Goal: Navigation & Orientation: Find specific page/section

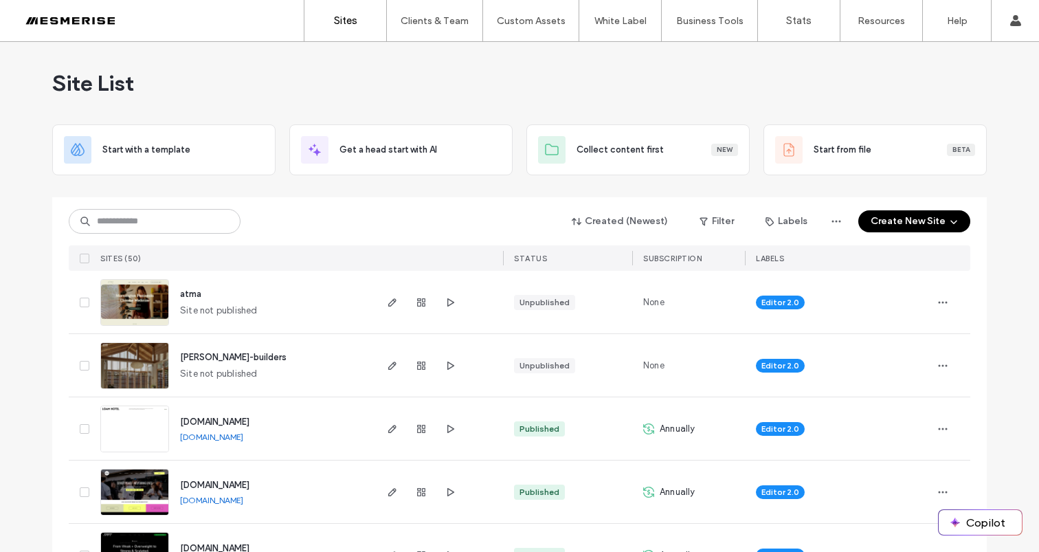
click at [519, 85] on div "Site List" at bounding box center [519, 83] width 934 height 82
click at [117, 91] on span "Site List" at bounding box center [93, 82] width 82 height 27
click at [67, 87] on span "Site List" at bounding box center [93, 82] width 82 height 27
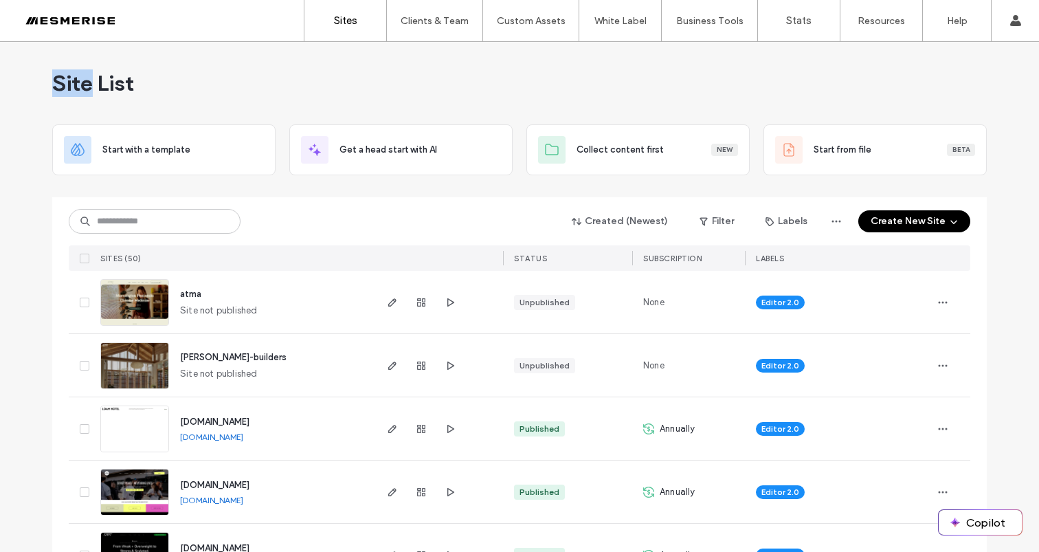
click at [67, 87] on span "Site List" at bounding box center [93, 82] width 82 height 27
click at [106, 77] on span "Site List" at bounding box center [93, 82] width 82 height 27
click at [68, 82] on span "Site List" at bounding box center [93, 82] width 82 height 27
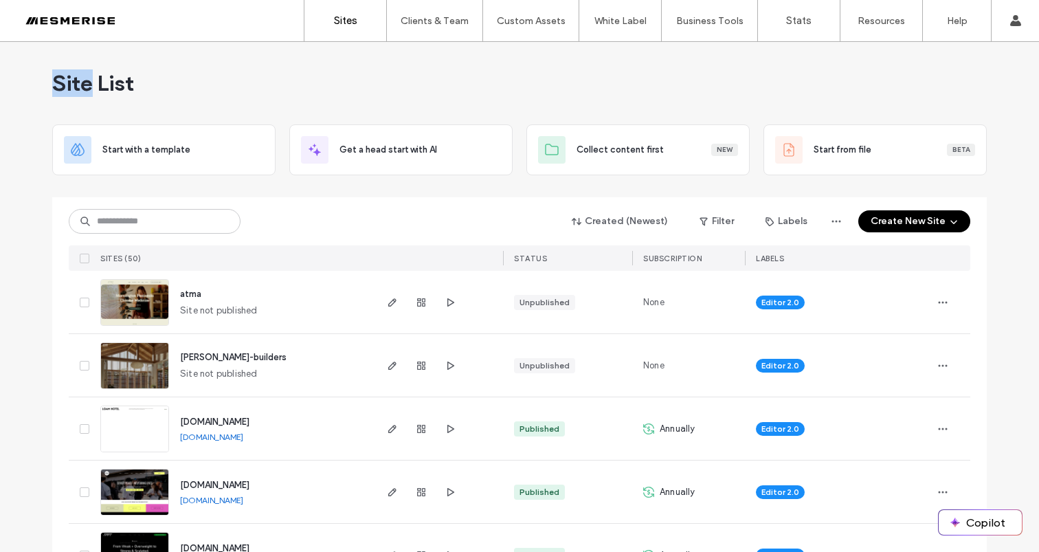
click at [82, 79] on span "Site List" at bounding box center [93, 82] width 82 height 27
click at [131, 84] on span "Site List" at bounding box center [93, 82] width 82 height 27
click at [130, 85] on span "Site List" at bounding box center [93, 82] width 82 height 27
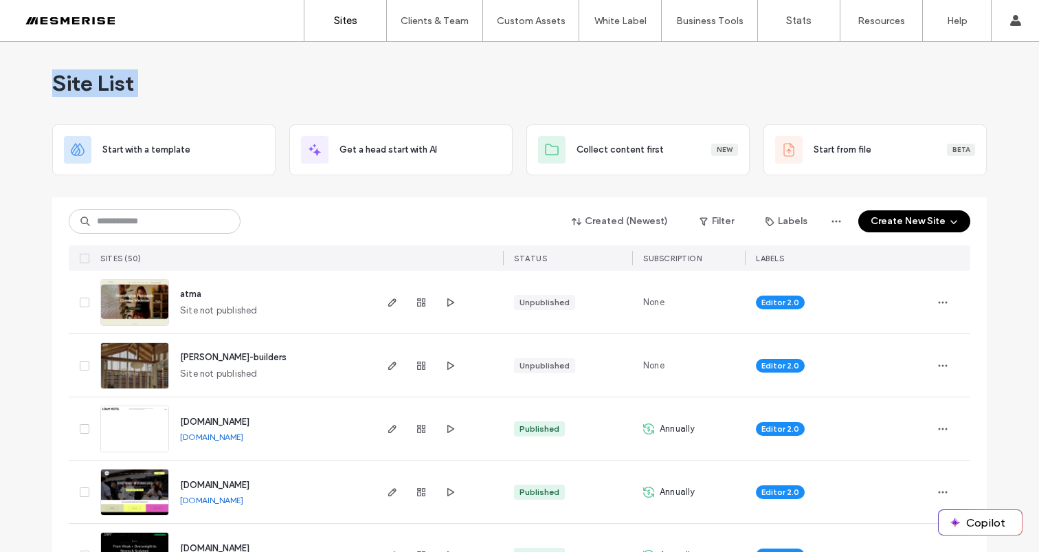
drag, startPoint x: 129, startPoint y: 85, endPoint x: 91, endPoint y: 91, distance: 38.2
click at [127, 87] on span "Site List" at bounding box center [93, 82] width 82 height 27
click at [91, 91] on span "Site List" at bounding box center [93, 82] width 82 height 27
drag, startPoint x: 91, startPoint y: 91, endPoint x: 75, endPoint y: 90, distance: 16.5
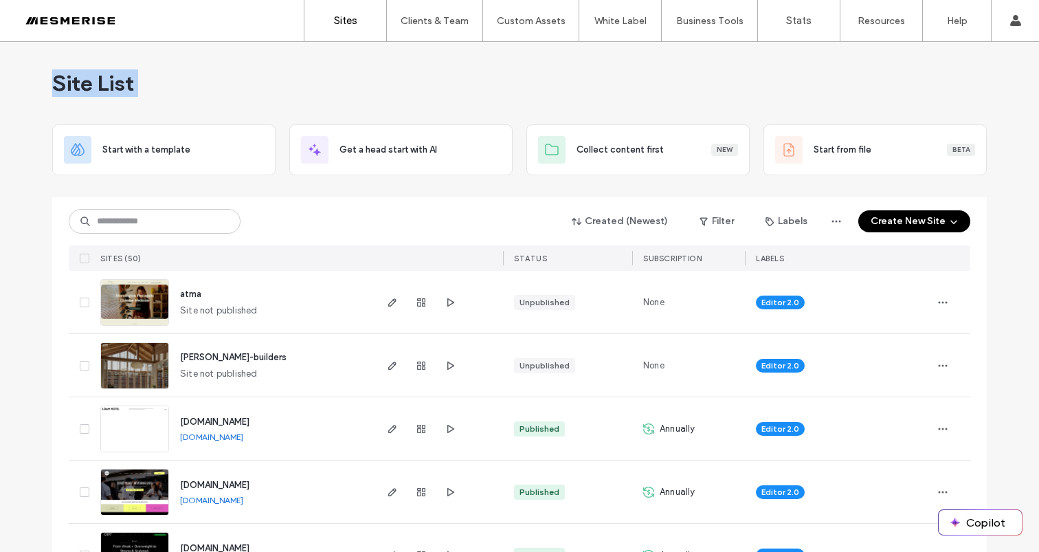
click at [89, 91] on span "Site List" at bounding box center [93, 82] width 82 height 27
click at [75, 90] on span "Site List" at bounding box center [93, 82] width 82 height 27
click at [99, 80] on span "Site List" at bounding box center [93, 82] width 82 height 27
drag, startPoint x: 99, startPoint y: 80, endPoint x: 89, endPoint y: 84, distance: 11.1
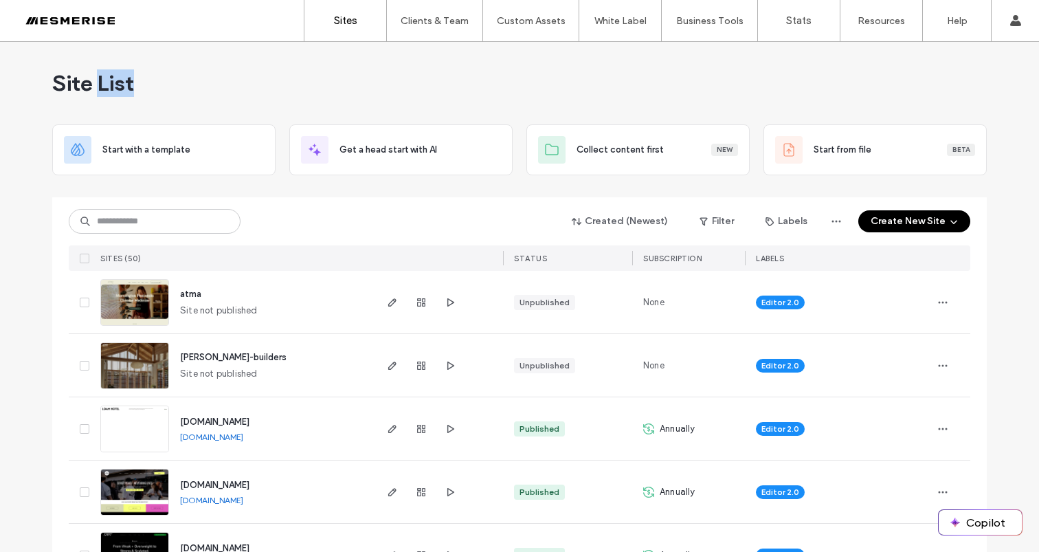
click at [98, 80] on span "Site List" at bounding box center [93, 82] width 82 height 27
click at [69, 87] on span "Site List" at bounding box center [93, 82] width 82 height 27
click at [104, 82] on span "Site List" at bounding box center [93, 82] width 82 height 27
drag, startPoint x: 104, startPoint y: 82, endPoint x: 69, endPoint y: 84, distance: 34.4
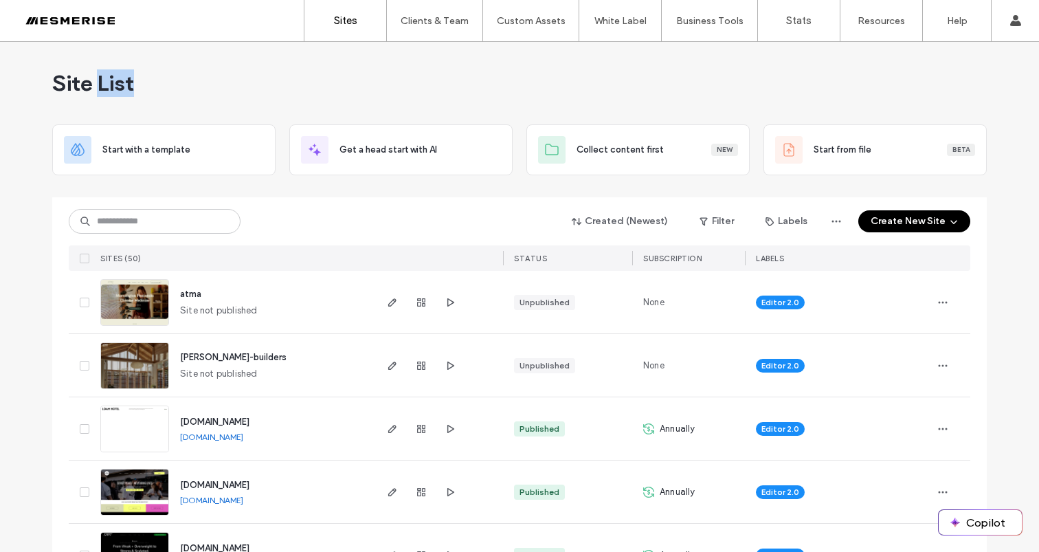
click at [103, 82] on span "Site List" at bounding box center [93, 82] width 82 height 27
click at [69, 84] on span "Site List" at bounding box center [93, 82] width 82 height 27
click at [109, 74] on span "Site List" at bounding box center [93, 82] width 82 height 27
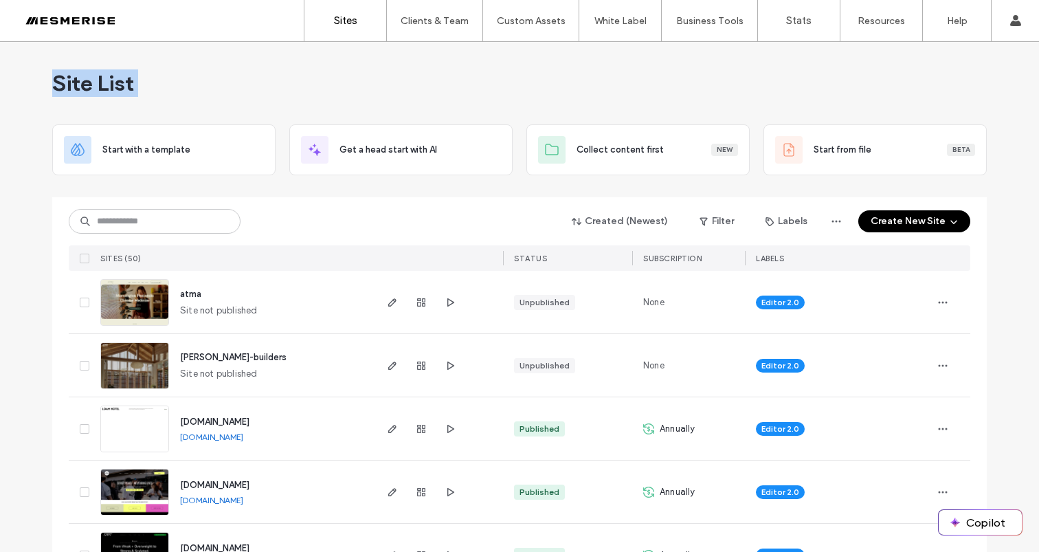
click at [108, 76] on span "Site List" at bounding box center [93, 82] width 82 height 27
click at [70, 85] on span "Site List" at bounding box center [93, 82] width 82 height 27
click at [111, 84] on span "Site List" at bounding box center [93, 82] width 82 height 27
